Goal: Obtain resource: Download file/media

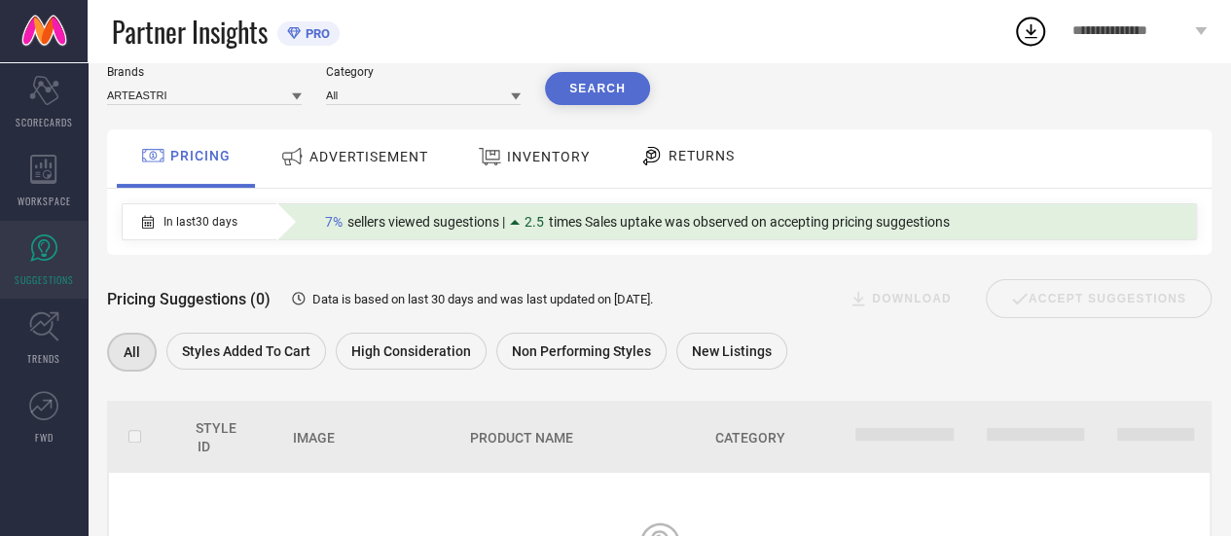
scroll to position [65, 0]
click at [45, 166] on icon at bounding box center [43, 169] width 26 height 29
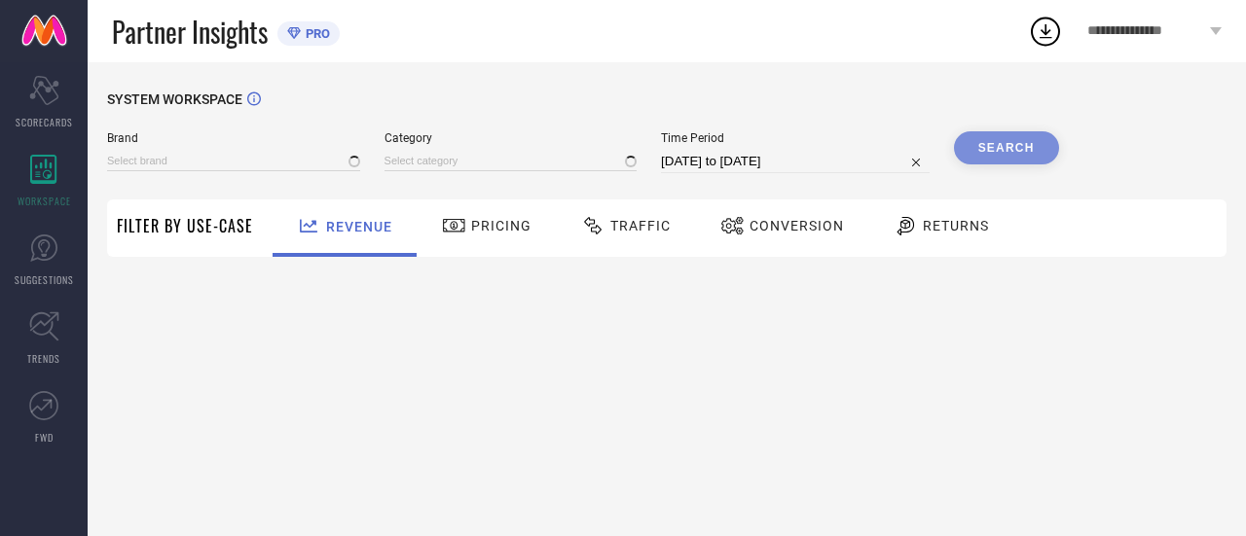
type input "ARTEASTRI"
type input "All"
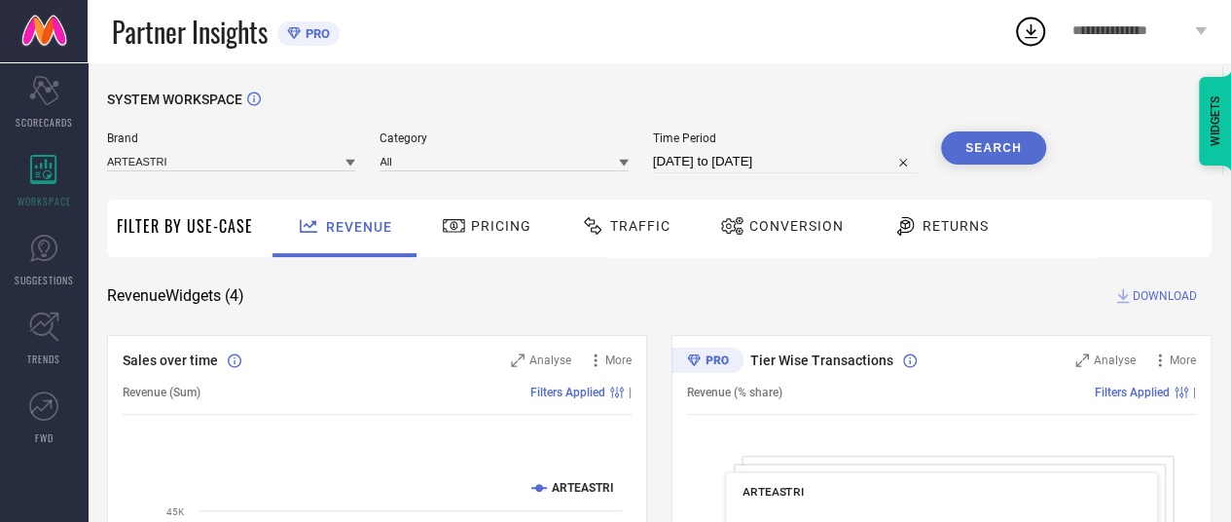
click at [675, 158] on input "[DATE] to [DATE]" at bounding box center [785, 161] width 264 height 23
select select "6"
select select "2025"
select select "7"
select select "2025"
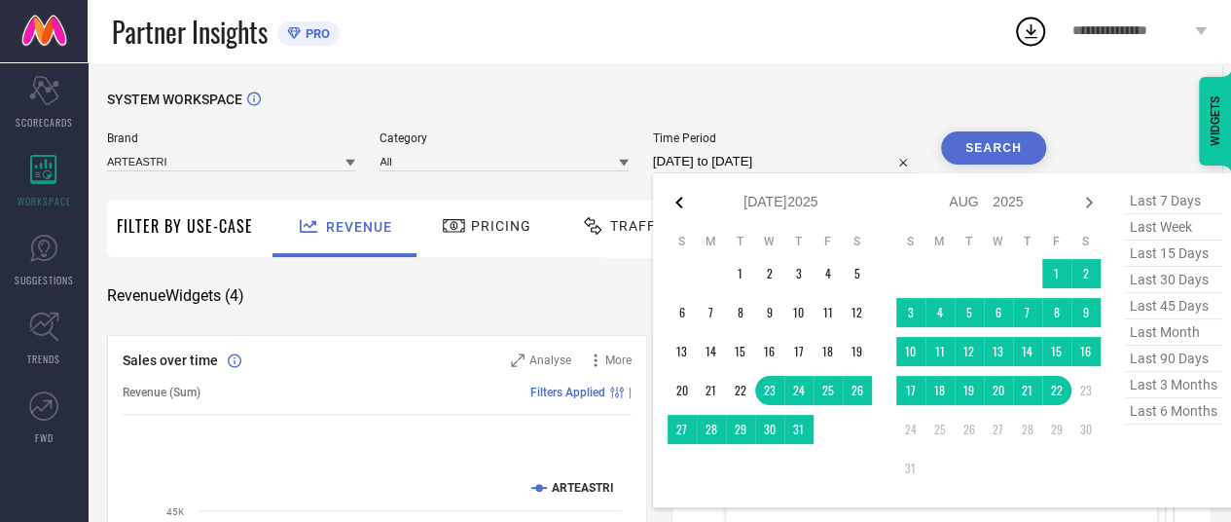
click at [687, 203] on icon at bounding box center [679, 202] width 23 height 23
select select "5"
select select "2025"
select select "6"
select select "2025"
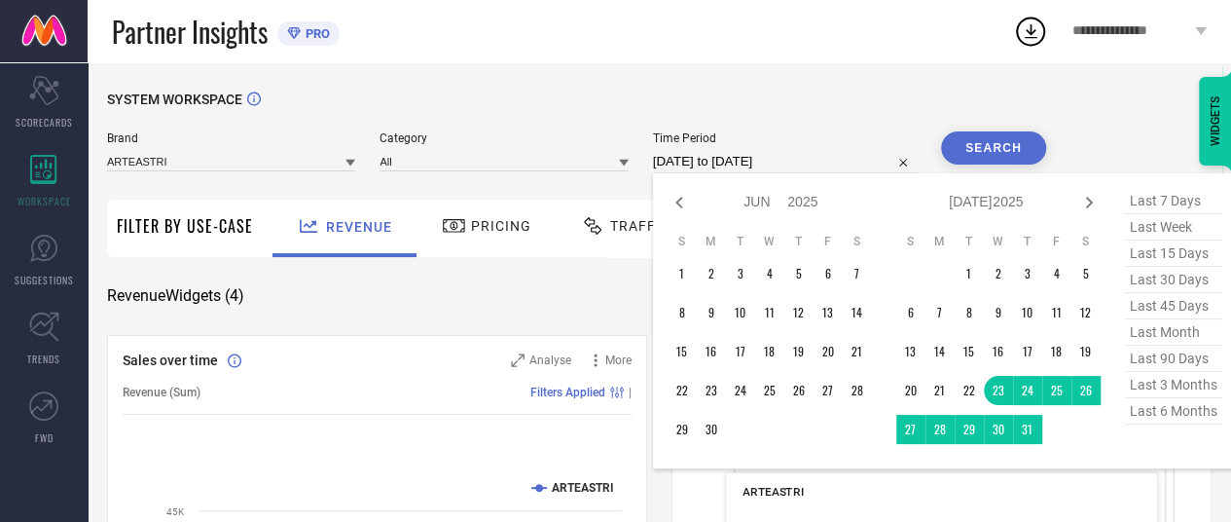
click at [687, 203] on icon at bounding box center [679, 202] width 23 height 23
select select "4"
select select "2025"
select select "5"
select select "2025"
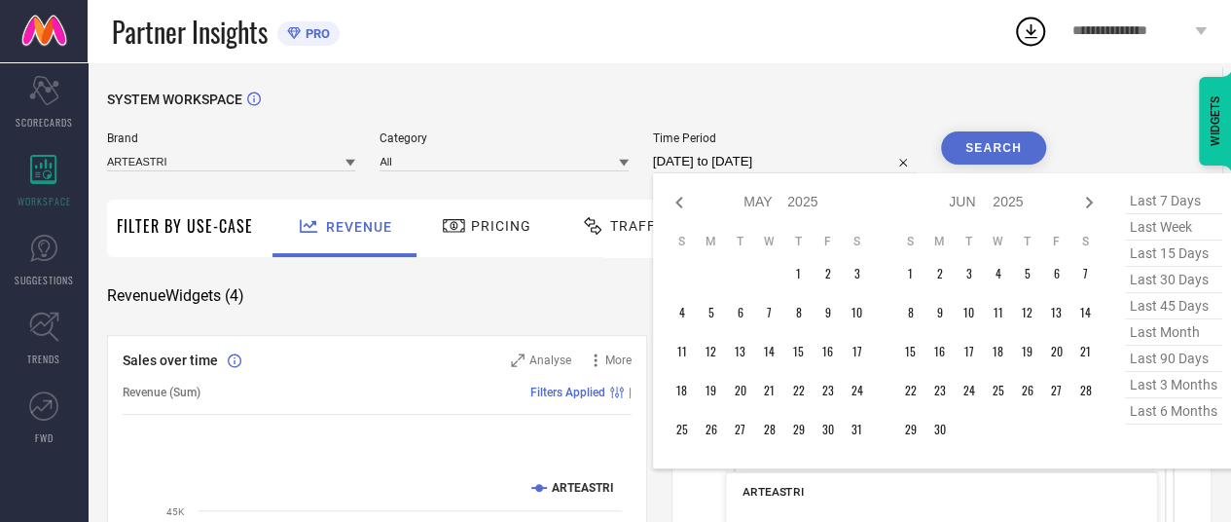
click at [687, 203] on icon at bounding box center [679, 202] width 23 height 23
select select "3"
select select "2025"
select select "4"
select select "2025"
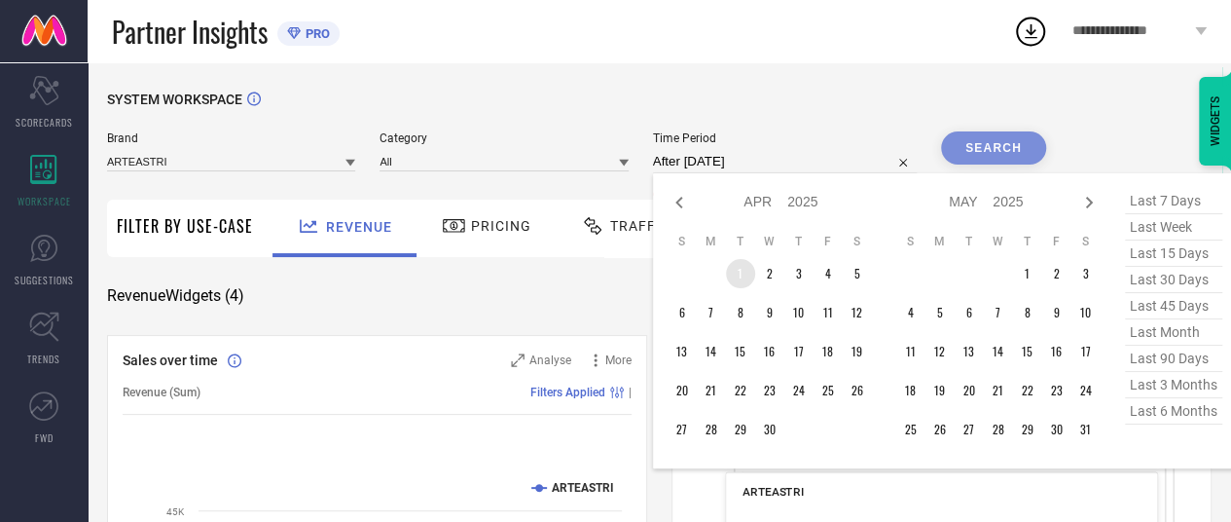
click at [746, 284] on td "1" at bounding box center [740, 273] width 29 height 29
click at [1149, 372] on span "last 90 days" at bounding box center [1173, 359] width 97 height 26
type input "[DATE] to [DATE]"
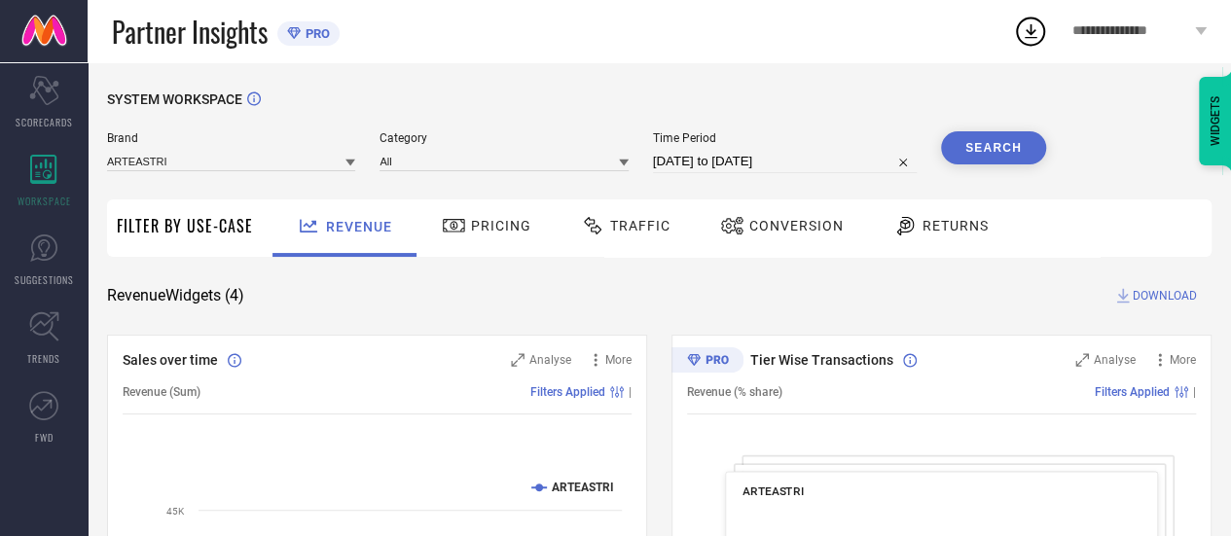
click at [986, 138] on button "Search" at bounding box center [993, 147] width 105 height 33
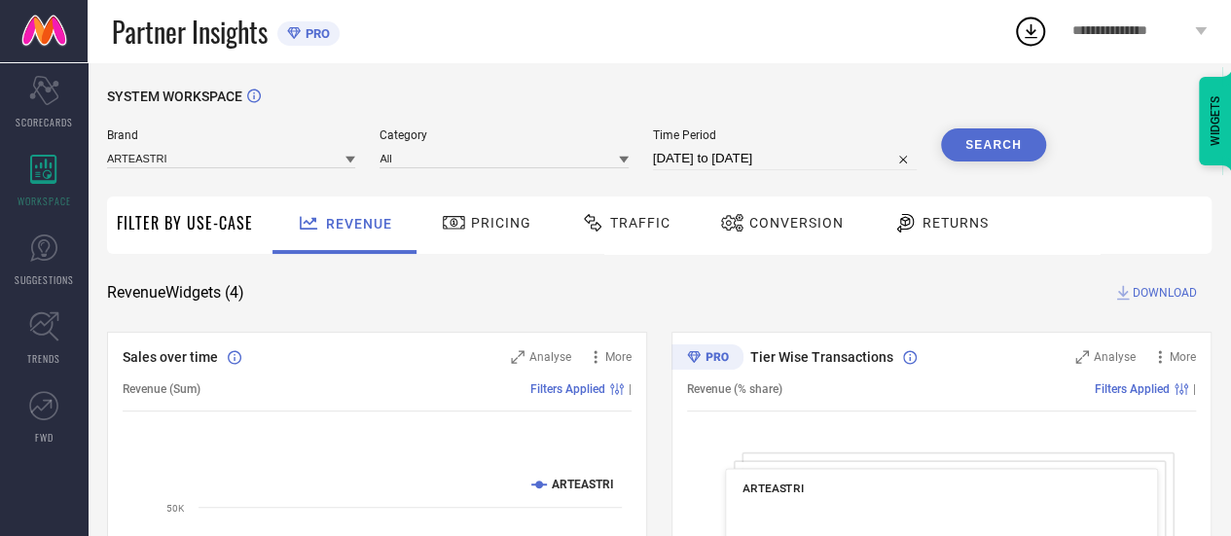
scroll to position [2, 0]
click at [740, 225] on div at bounding box center [734, 223] width 29 height 23
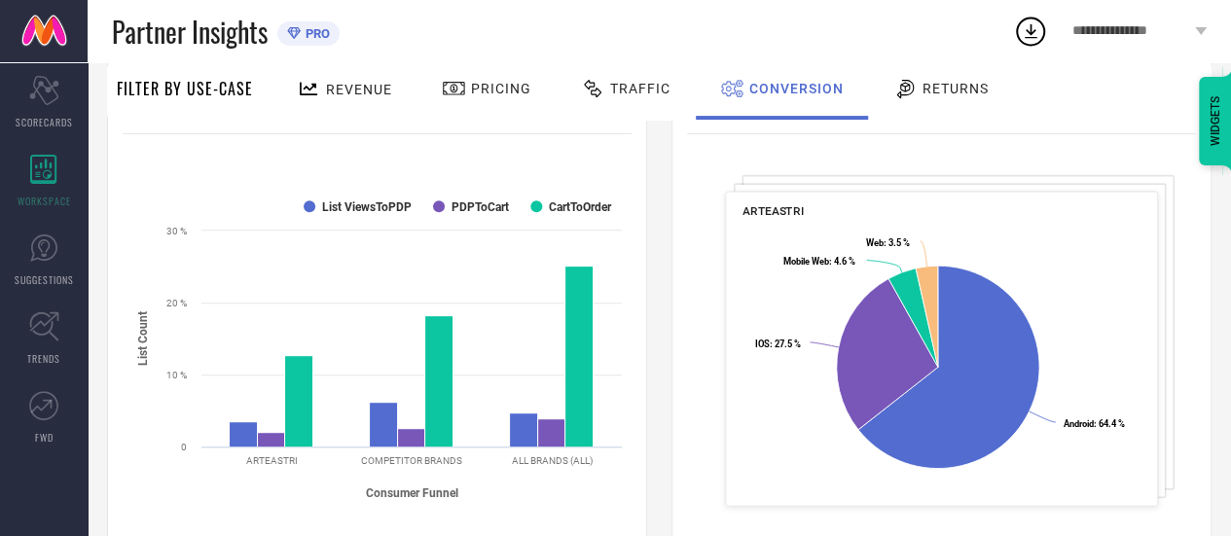
scroll to position [0, 0]
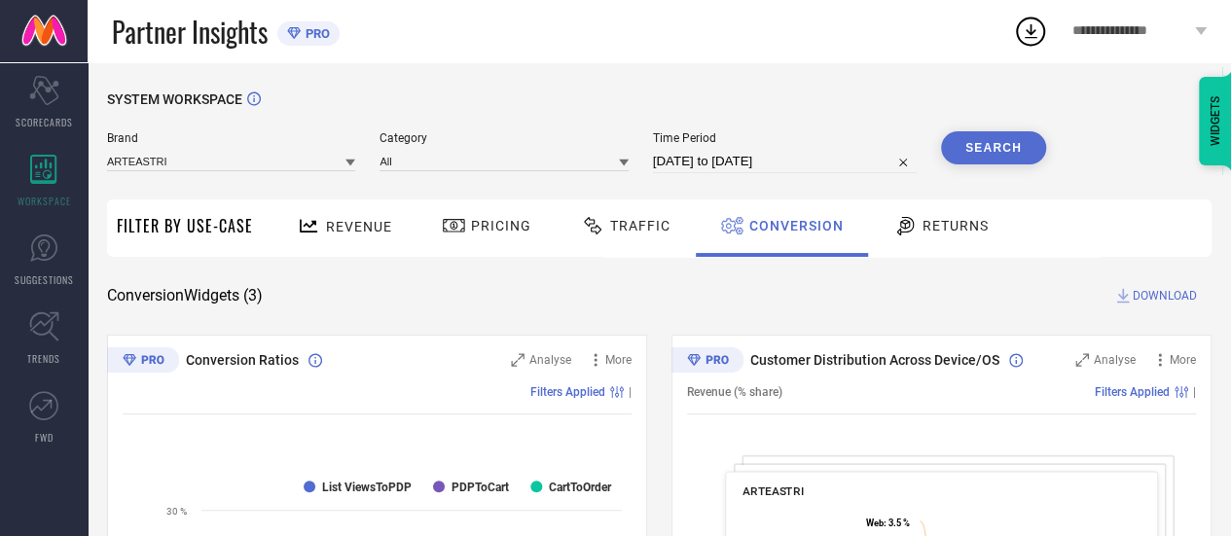
click at [1162, 300] on span "DOWNLOAD" at bounding box center [1165, 295] width 64 height 19
click at [940, 289] on div "Conversion Widgets ( 3 ) DOWNLOAD" at bounding box center [659, 295] width 1105 height 19
